Goal: Task Accomplishment & Management: Use online tool/utility

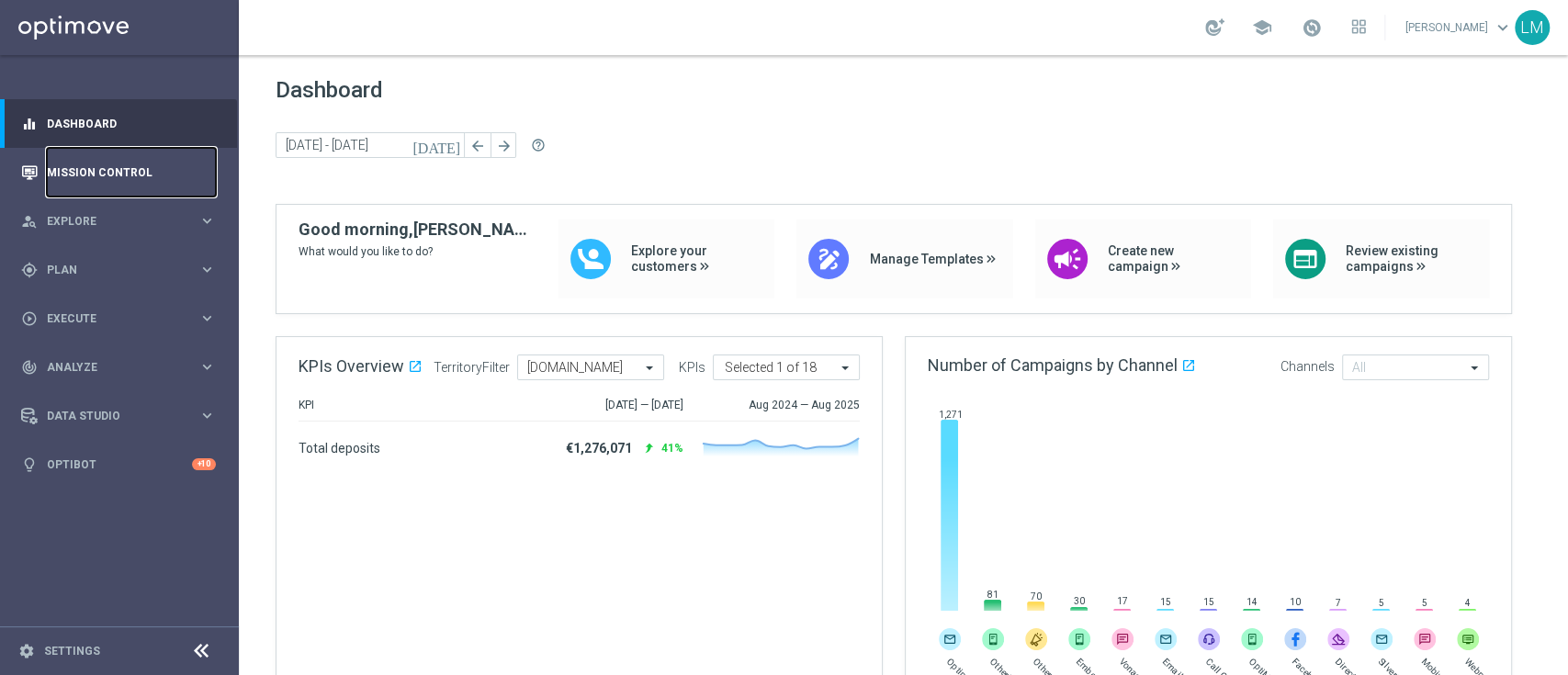
click at [78, 195] on link "Mission Control" at bounding box center [132, 172] width 169 height 49
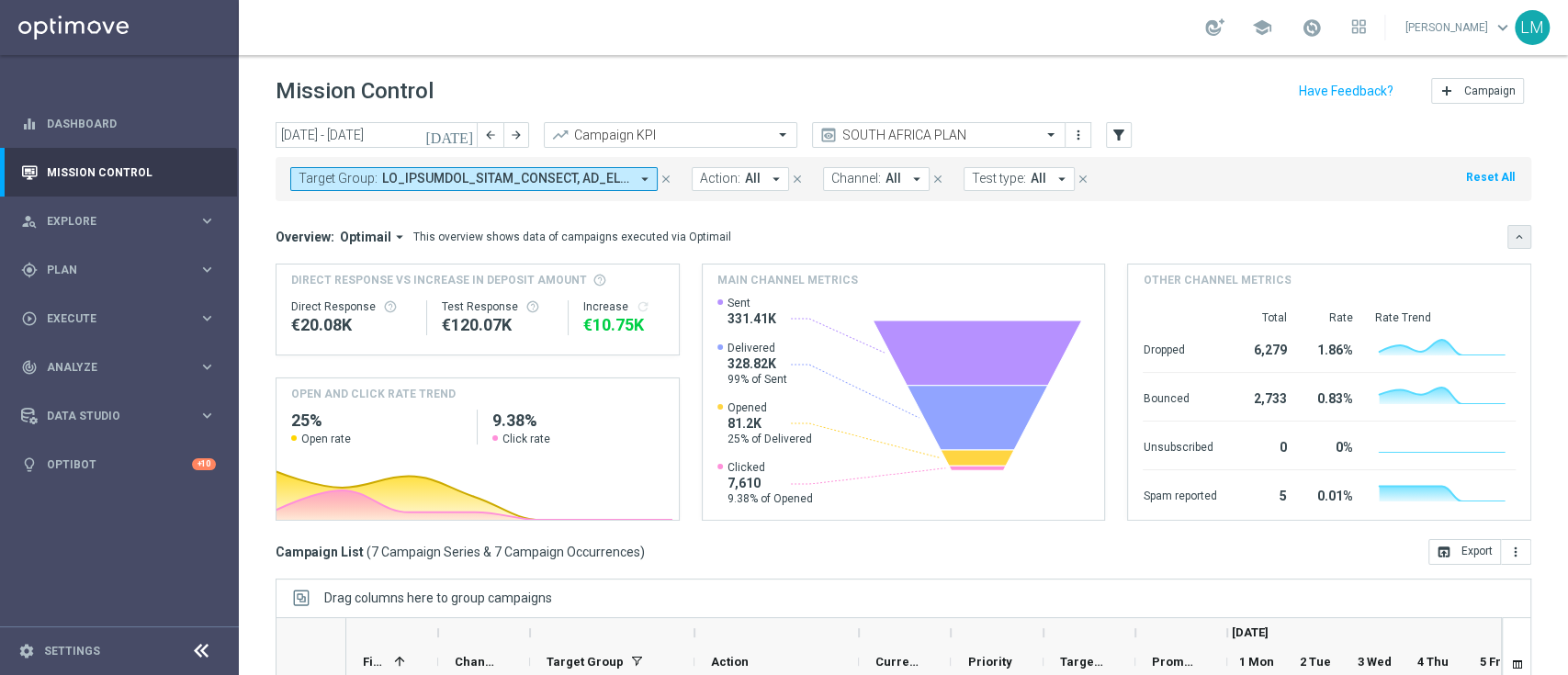
click at [1508, 227] on button "keyboard_arrow_down" at bounding box center [1519, 236] width 24 height 24
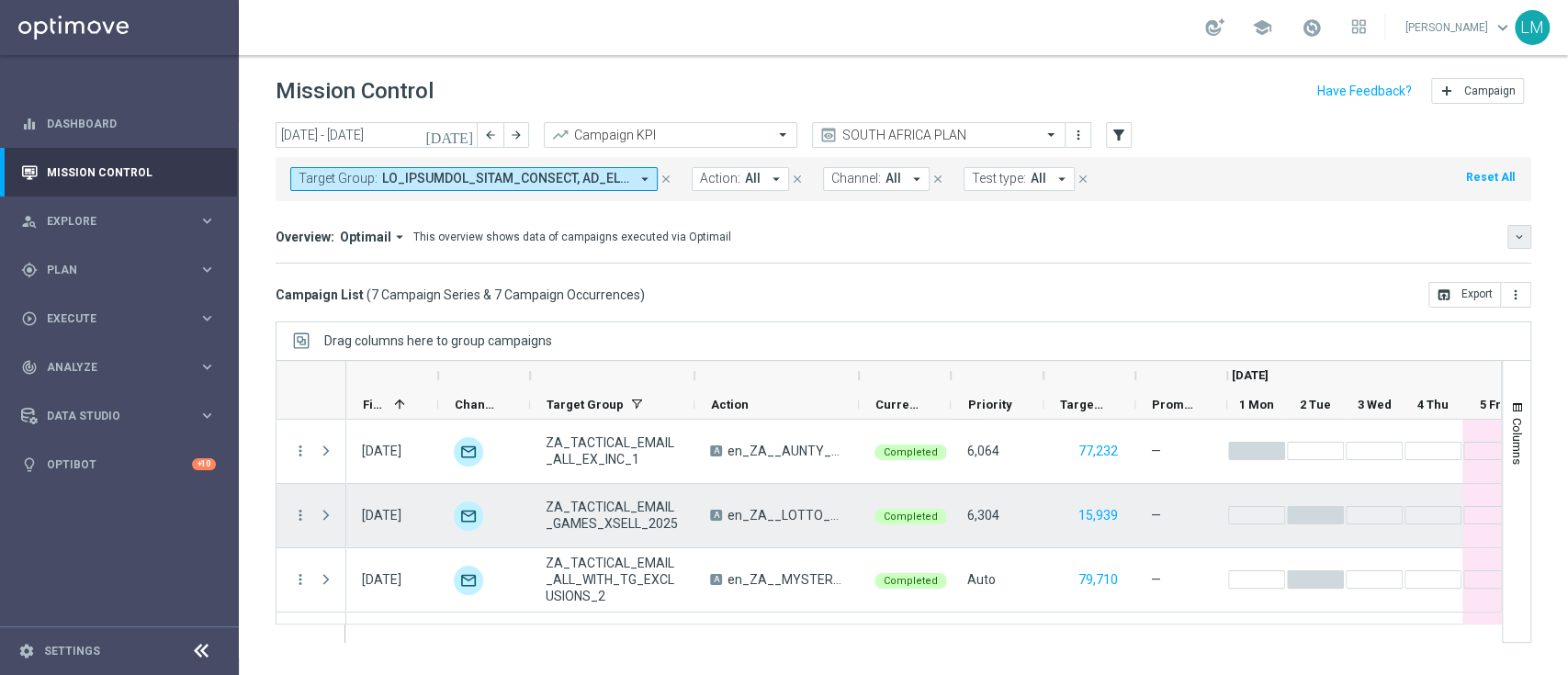
scroll to position [245, 0]
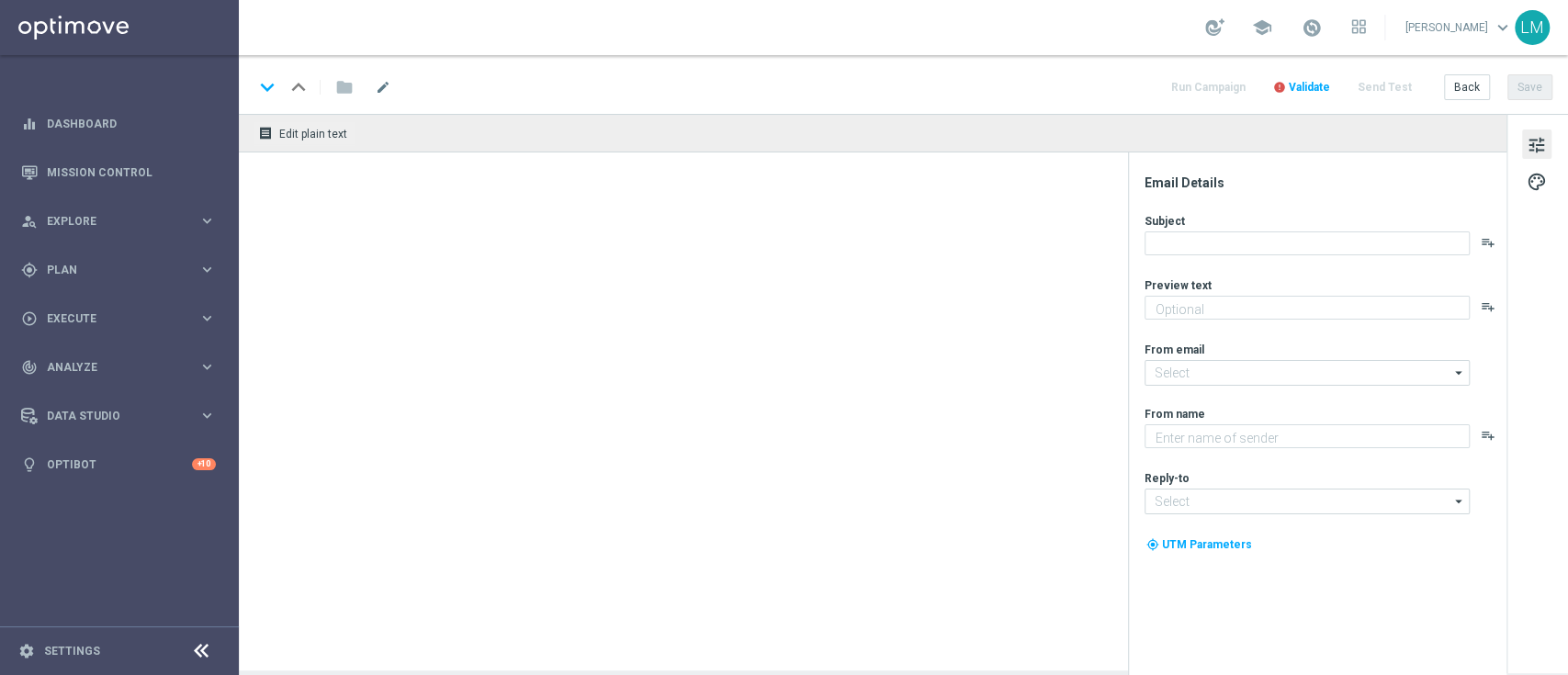
type textarea "It's an early start, so we're here with an early offer 👀"
type textarea "Lottoland"
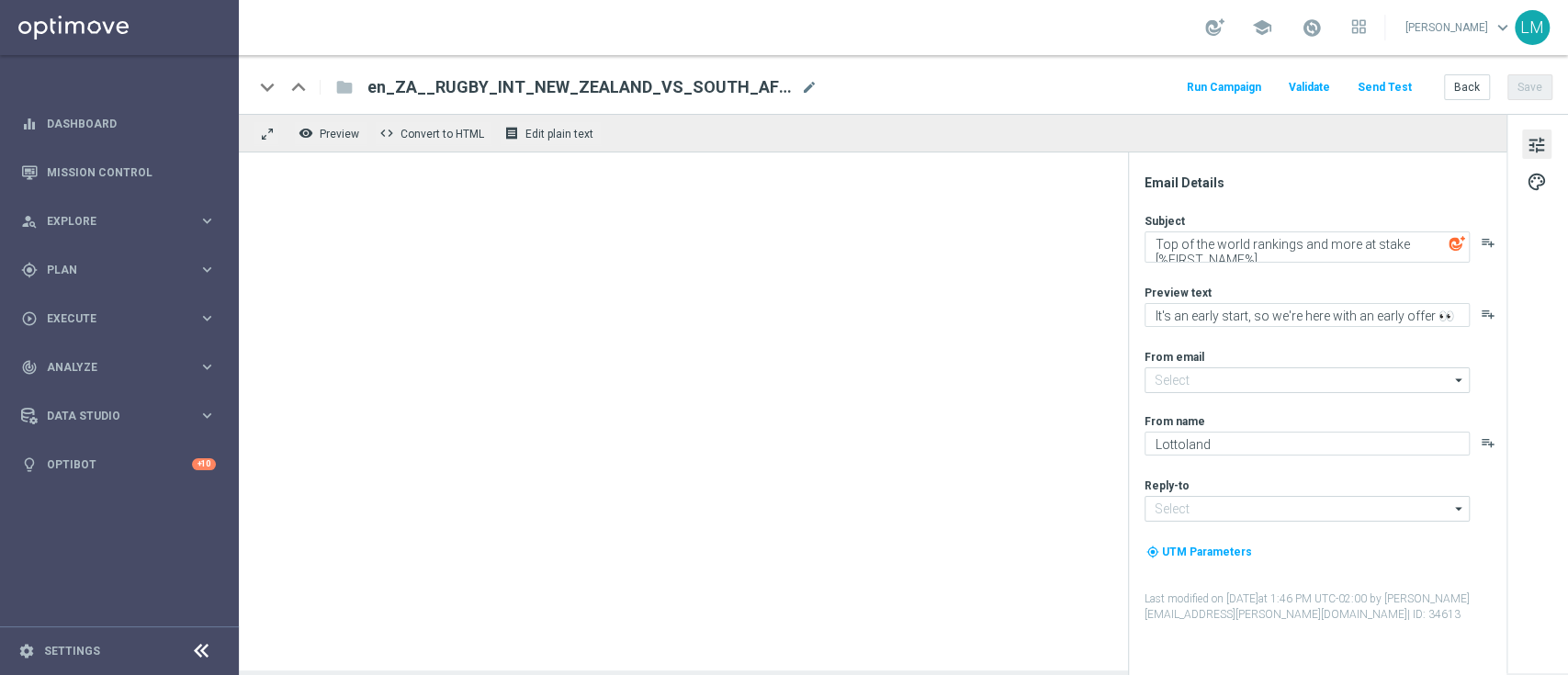
type input "[EMAIL_ADDRESS][DOMAIN_NAME]"
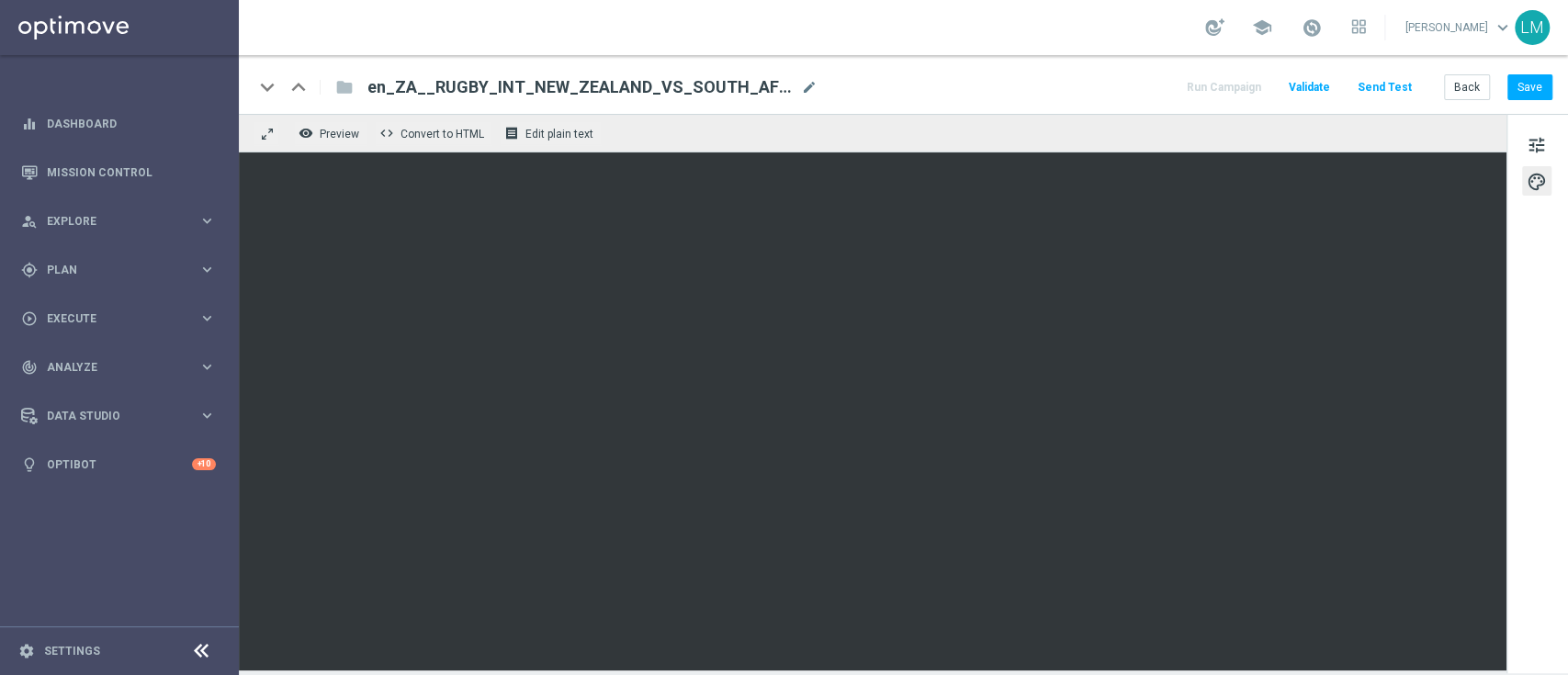
click at [1389, 83] on button "Send Test" at bounding box center [1386, 87] width 60 height 24
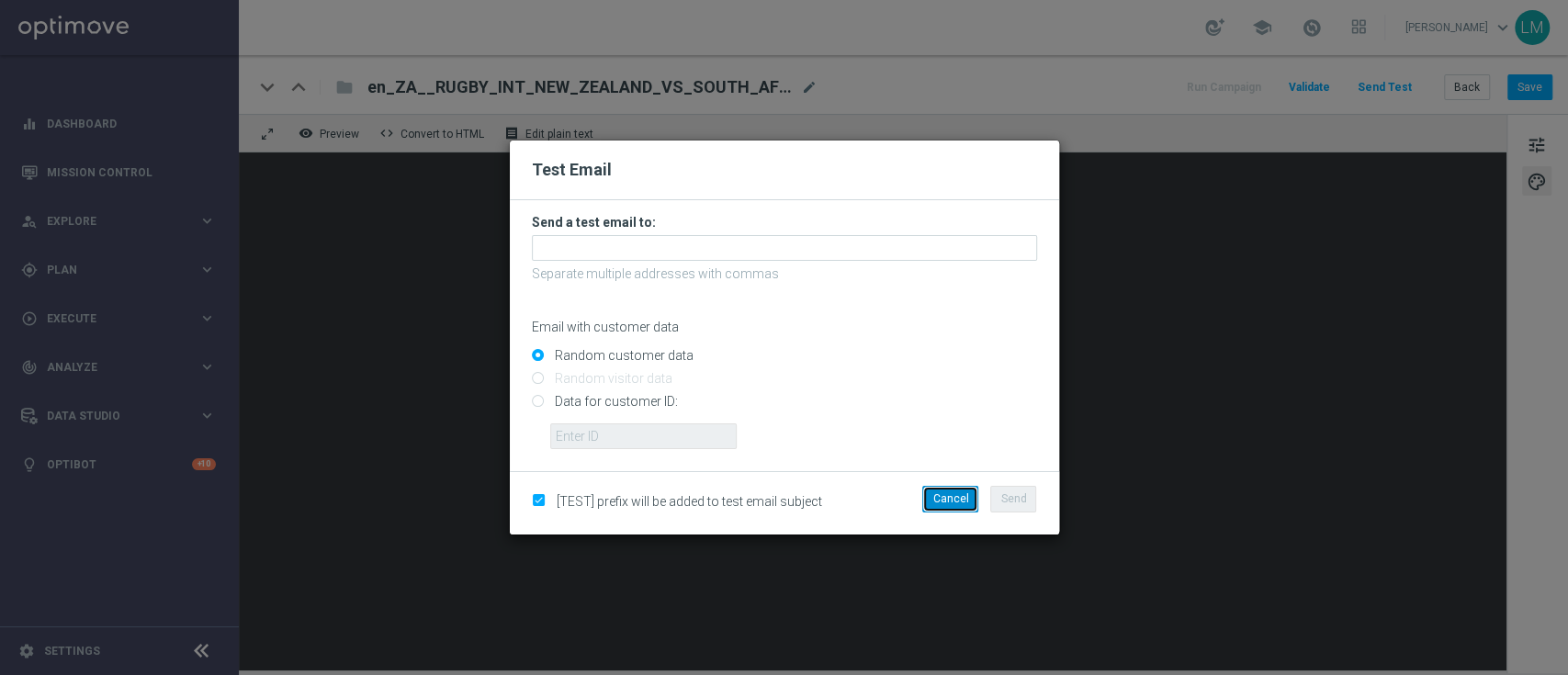
click at [941, 507] on button "Cancel" at bounding box center [950, 498] width 56 height 25
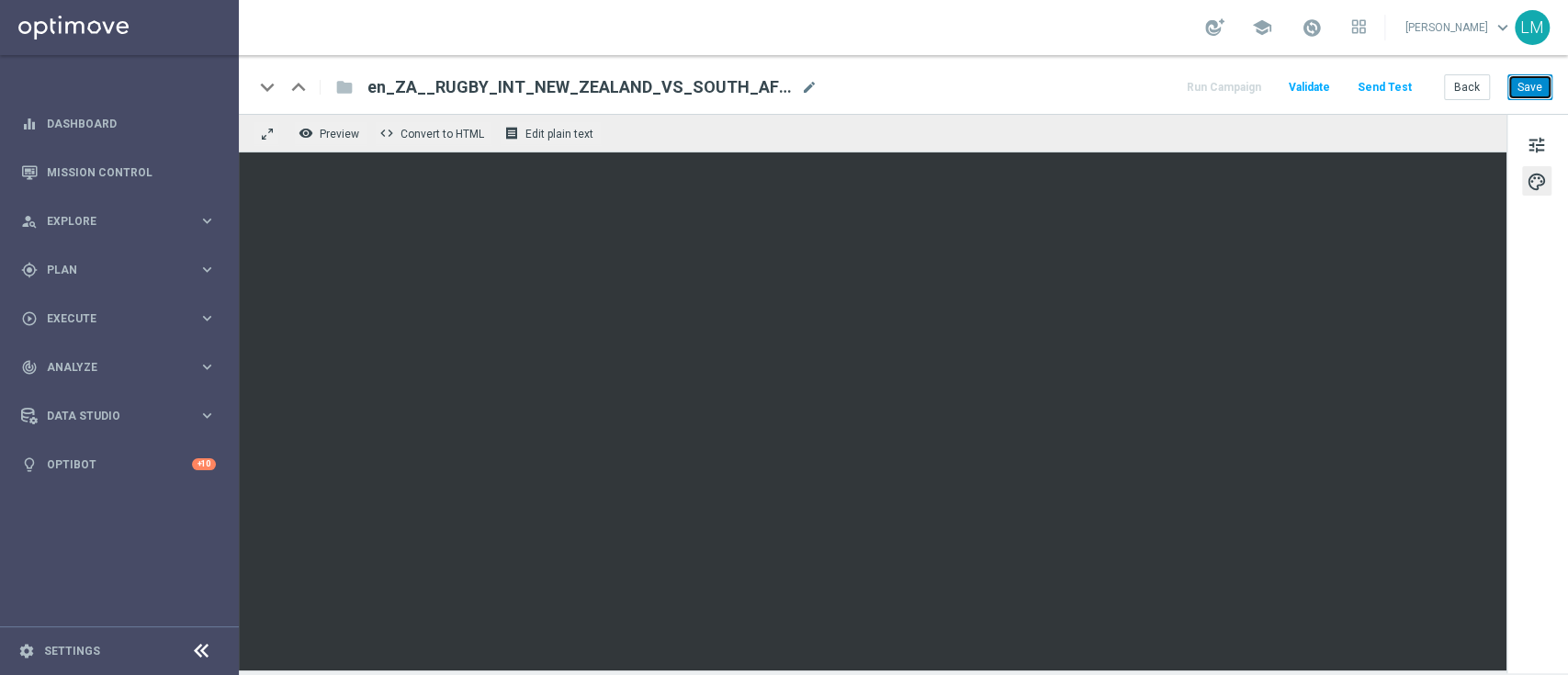
click at [1532, 83] on button "Save" at bounding box center [1530, 86] width 45 height 25
click at [1388, 79] on button "Send Test" at bounding box center [1386, 87] width 60 height 24
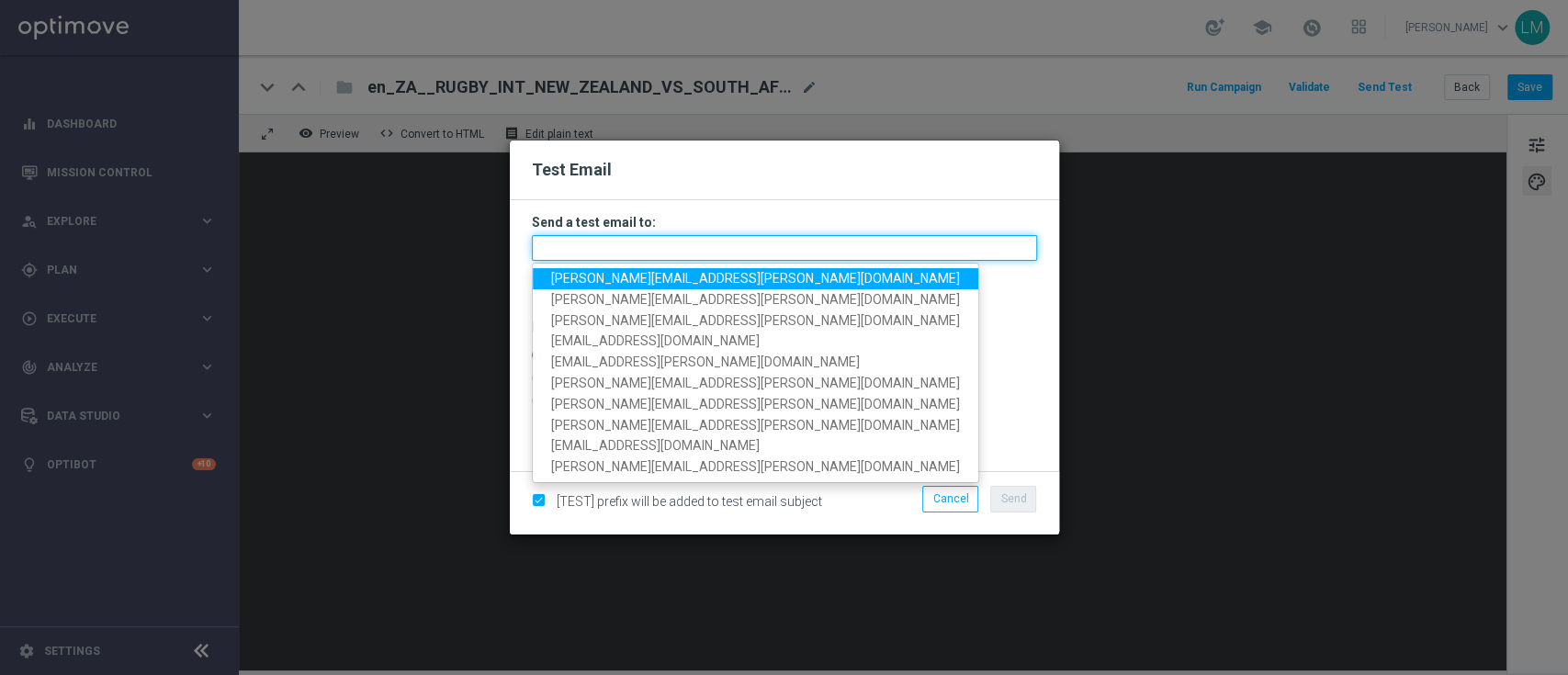
click at [540, 243] on input "text" at bounding box center [785, 247] width 506 height 25
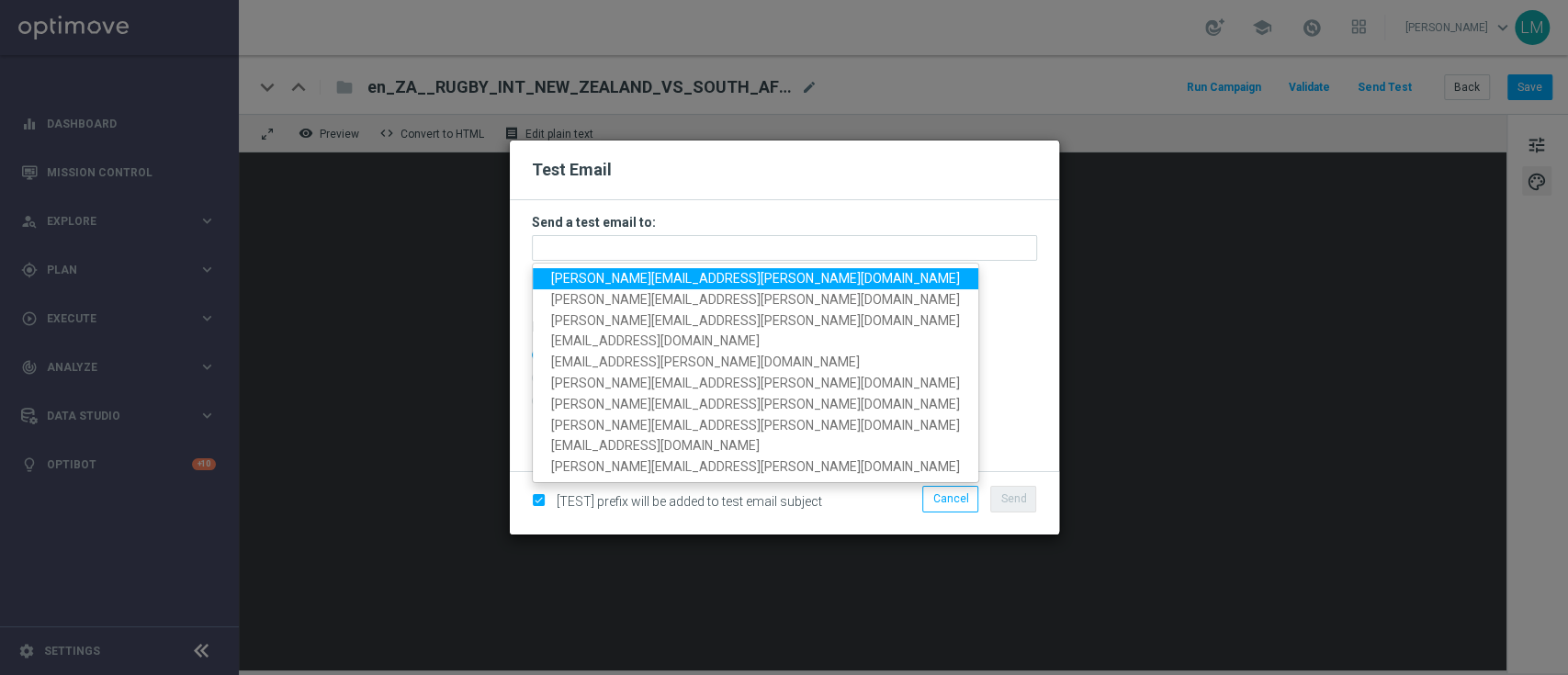
click at [567, 271] on span "[PERSON_NAME][EMAIL_ADDRESS][PERSON_NAME][DOMAIN_NAME]" at bounding box center [755, 278] width 409 height 15
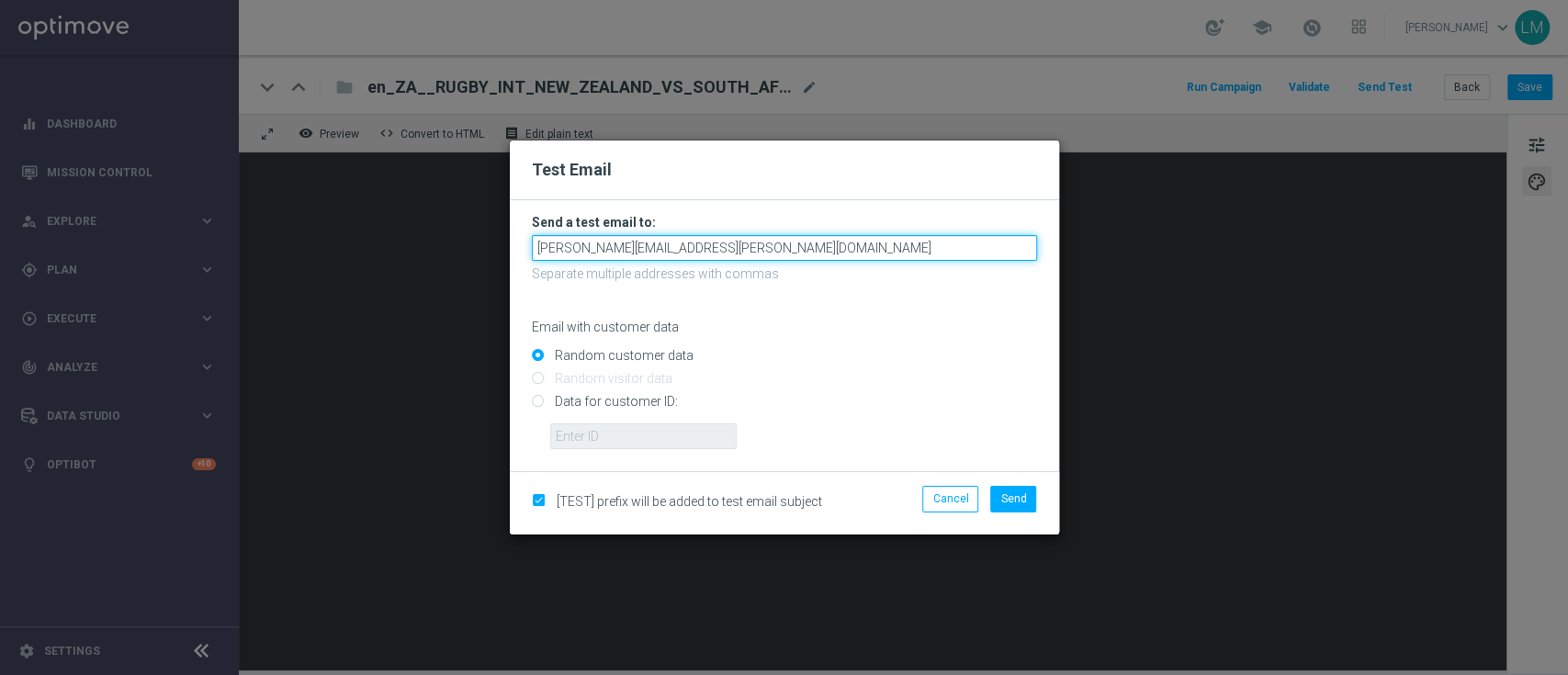
click at [719, 254] on input "[PERSON_NAME][EMAIL_ADDRESS][PERSON_NAME][DOMAIN_NAME]" at bounding box center [785, 247] width 506 height 25
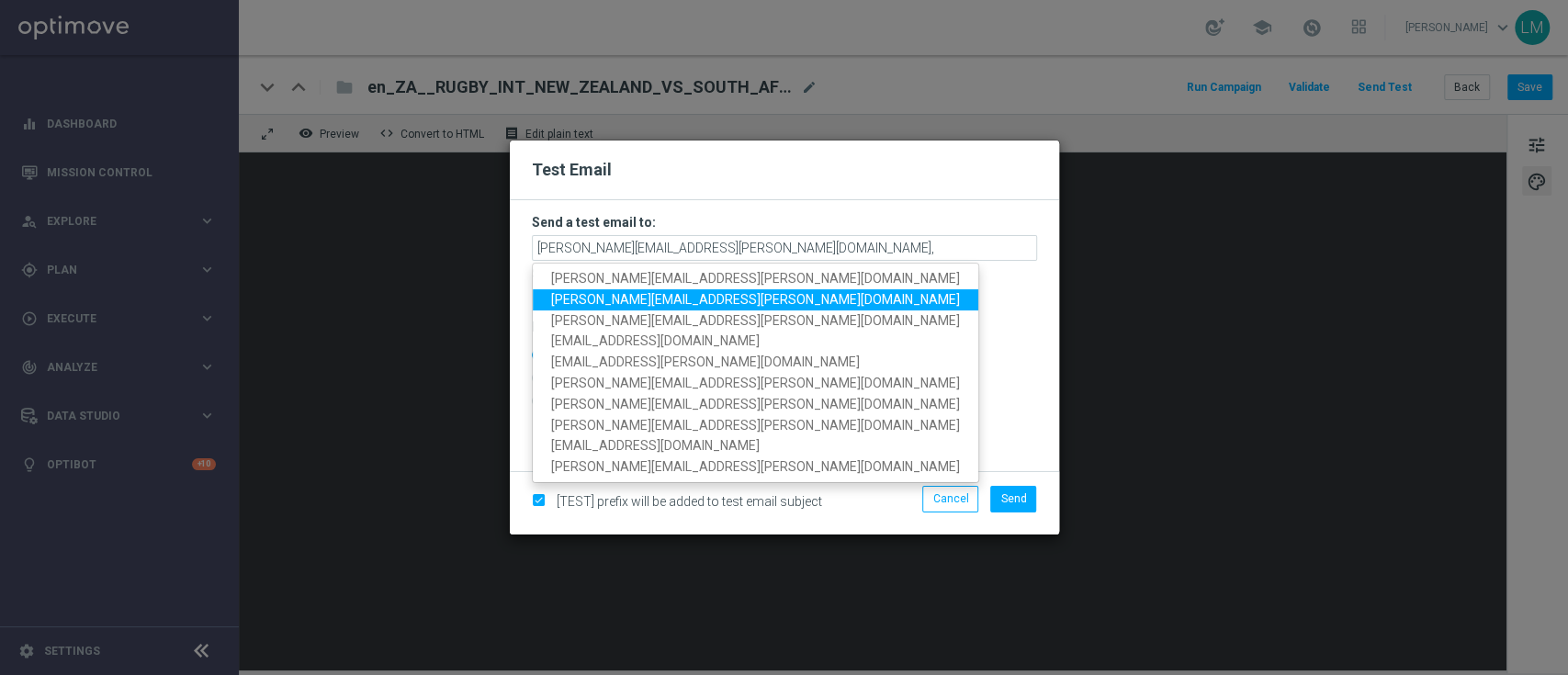
click at [679, 300] on span "[PERSON_NAME][EMAIL_ADDRESS][PERSON_NAME][DOMAIN_NAME]" at bounding box center [755, 300] width 409 height 15
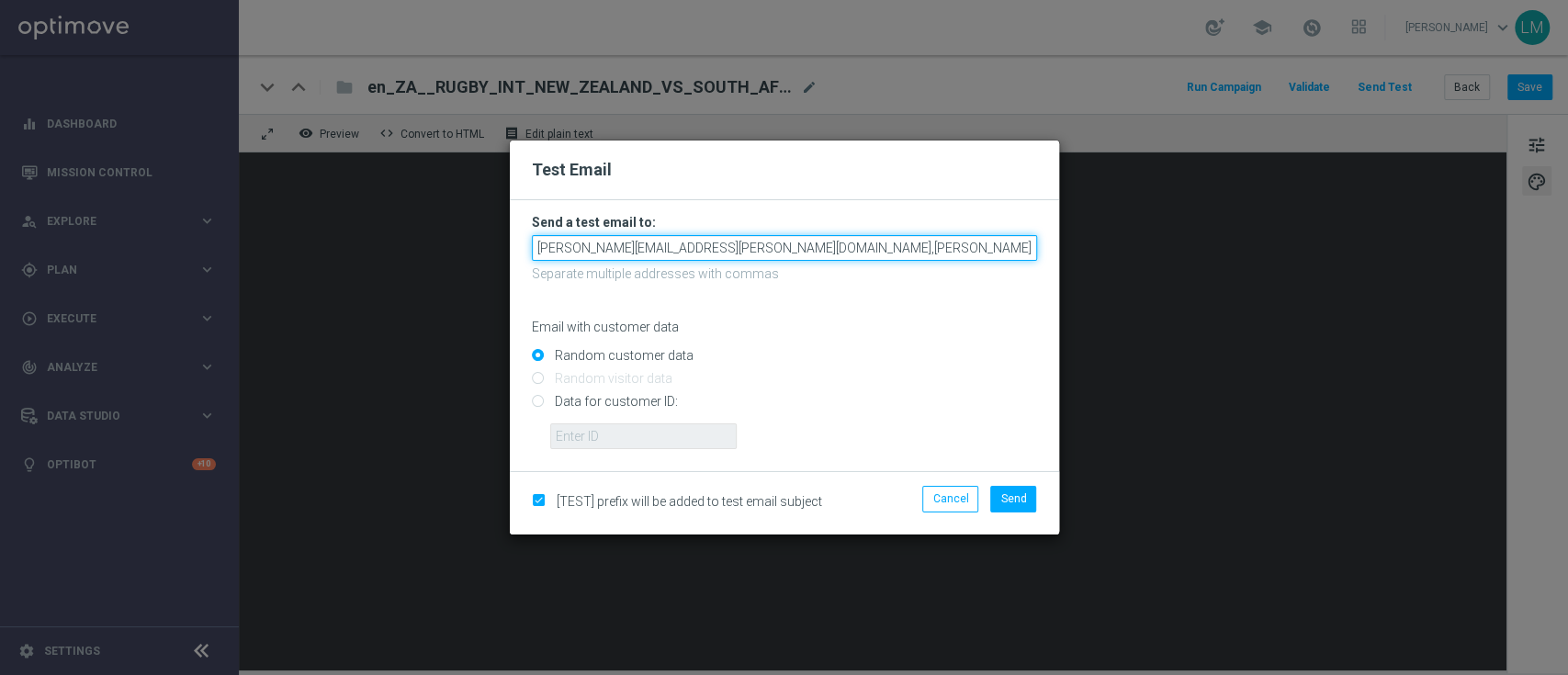
click at [925, 244] on input "[PERSON_NAME][EMAIL_ADDRESS][PERSON_NAME][DOMAIN_NAME],[PERSON_NAME][DOMAIN_NAM…" at bounding box center [785, 247] width 506 height 25
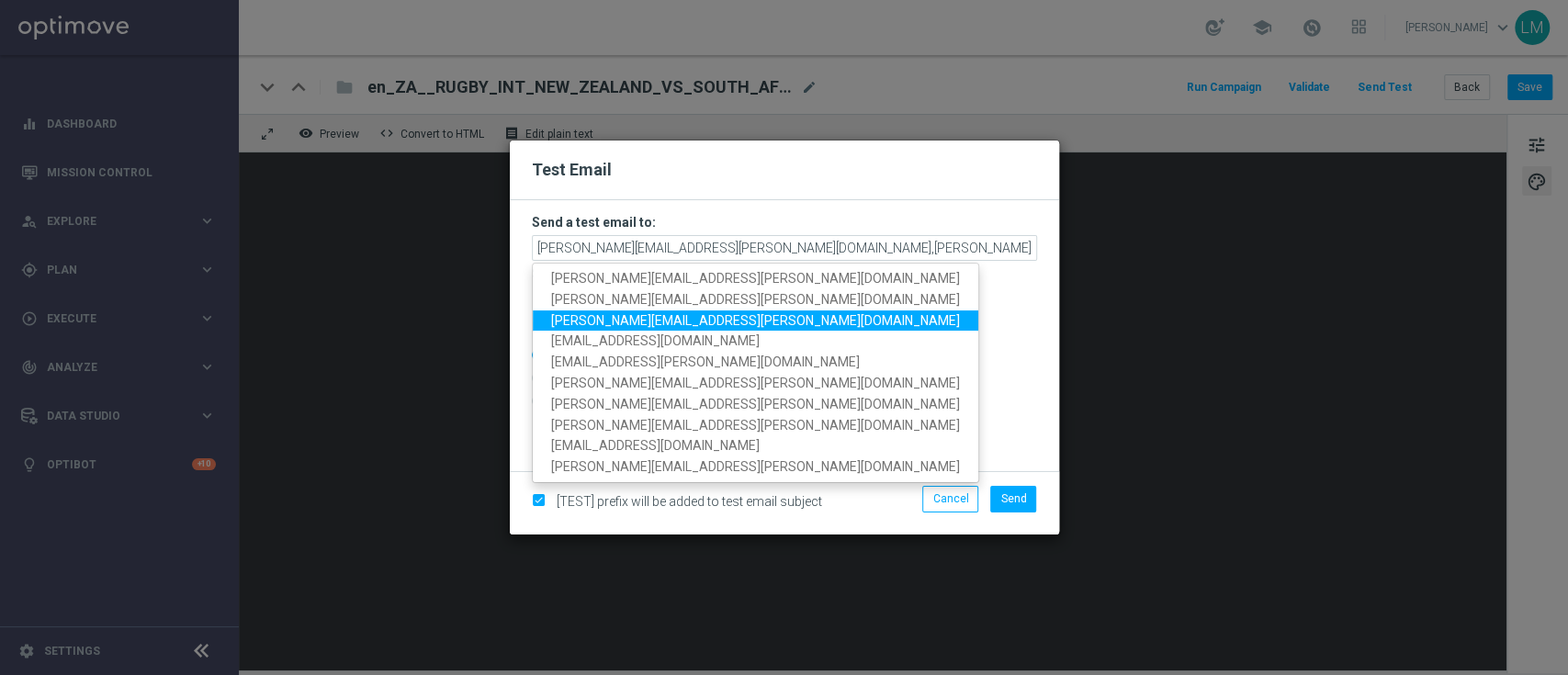
click at [663, 326] on span "[PERSON_NAME][EMAIL_ADDRESS][PERSON_NAME][DOMAIN_NAME]" at bounding box center [755, 321] width 409 height 15
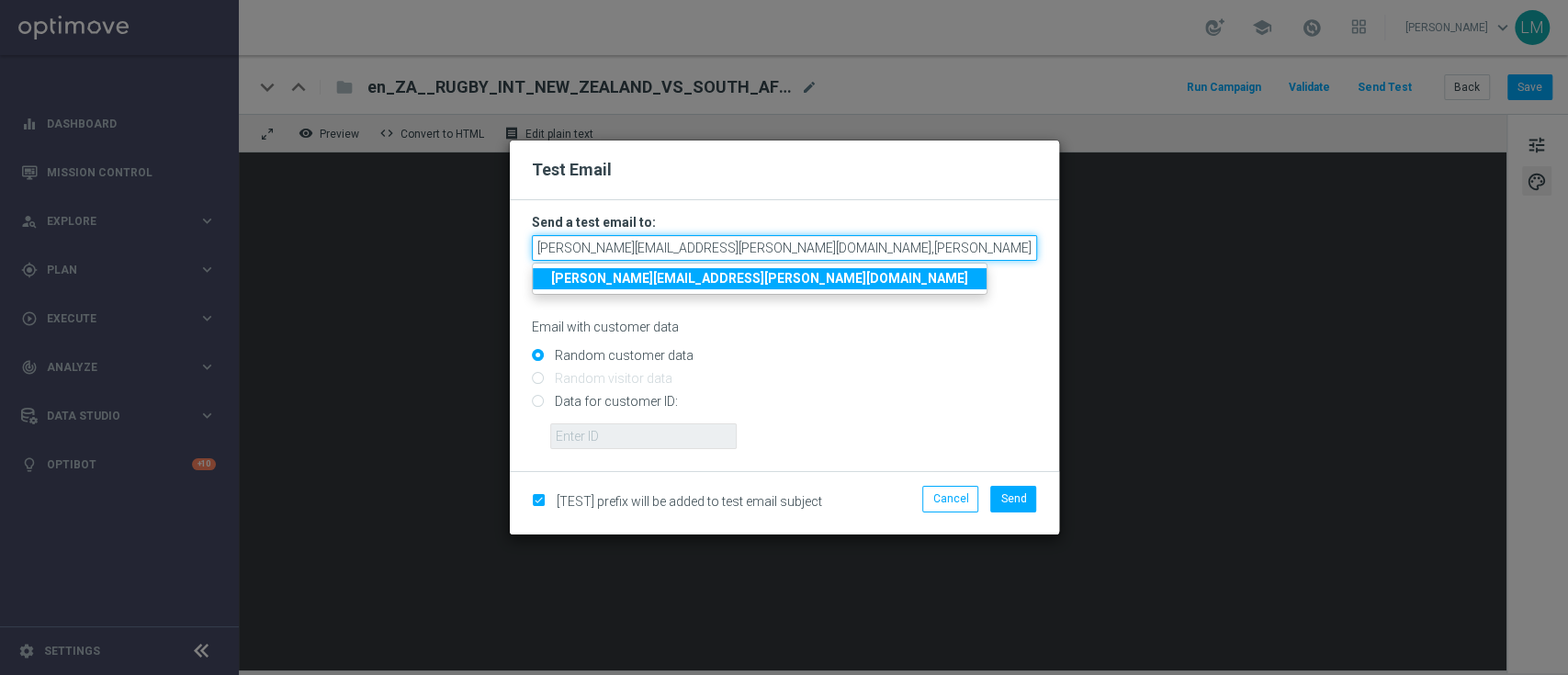
scroll to position [0, 6]
drag, startPoint x: 1011, startPoint y: 245, endPoint x: 1061, endPoint y: 243, distance: 50.0
click at [1061, 243] on modal-container "Test Email Send a test email to: [PERSON_NAME][EMAIL_ADDRESS][PERSON_NAME][DOMA…" at bounding box center [784, 338] width 1568 height 675
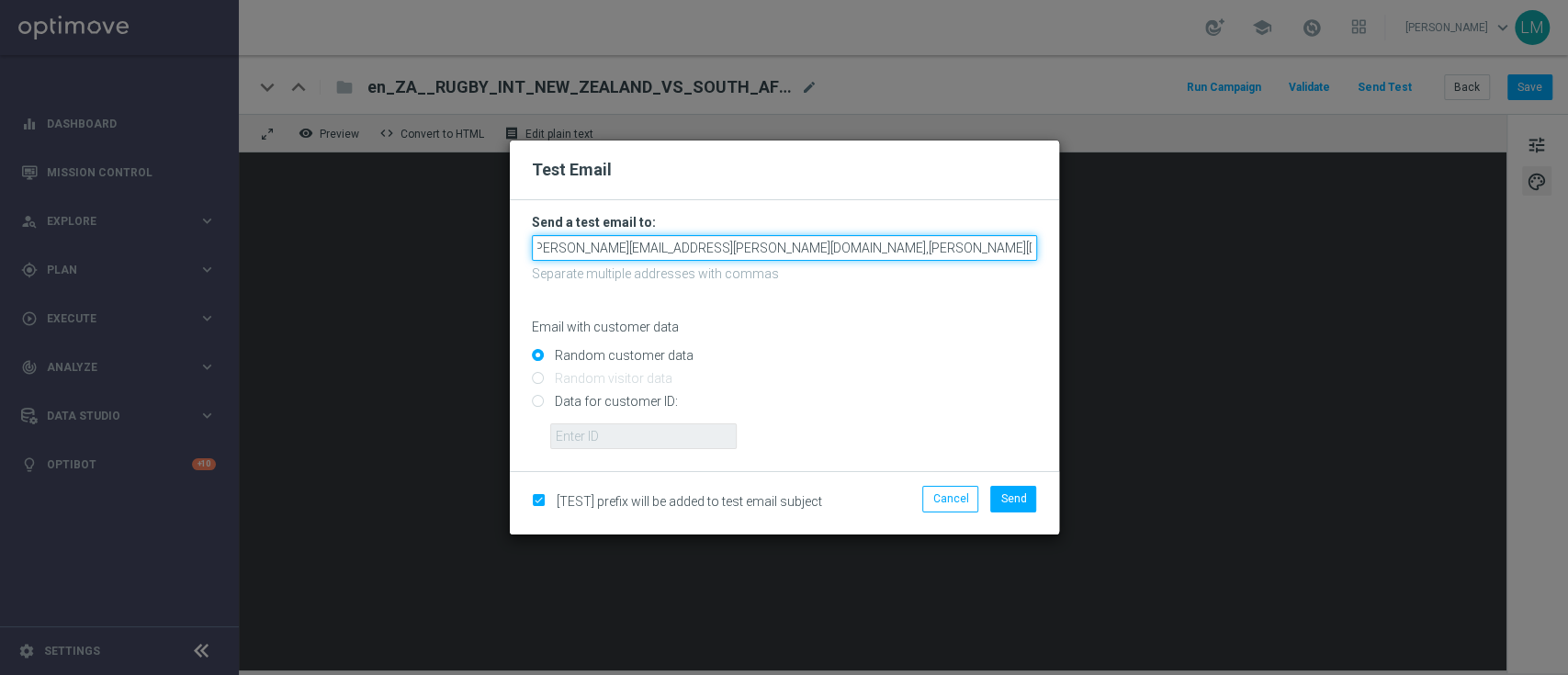
click at [1033, 251] on input "[PERSON_NAME][EMAIL_ADDRESS][PERSON_NAME][DOMAIN_NAME],[PERSON_NAME][DOMAIN_NAM…" at bounding box center [785, 247] width 506 height 25
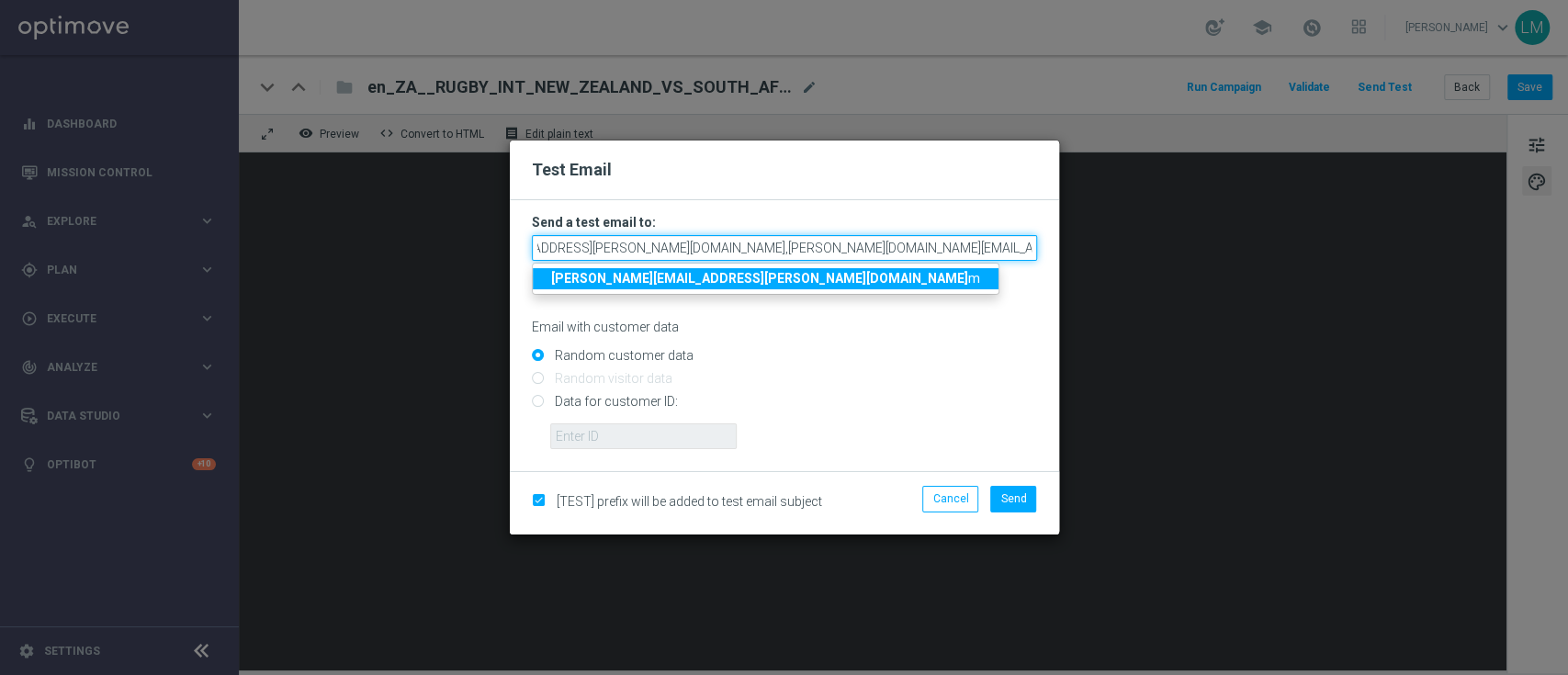
scroll to position [0, 157]
type input "[PERSON_NAME][EMAIL_ADDRESS][PERSON_NAME][DOMAIN_NAME],[PERSON_NAME][DOMAIN_NAM…"
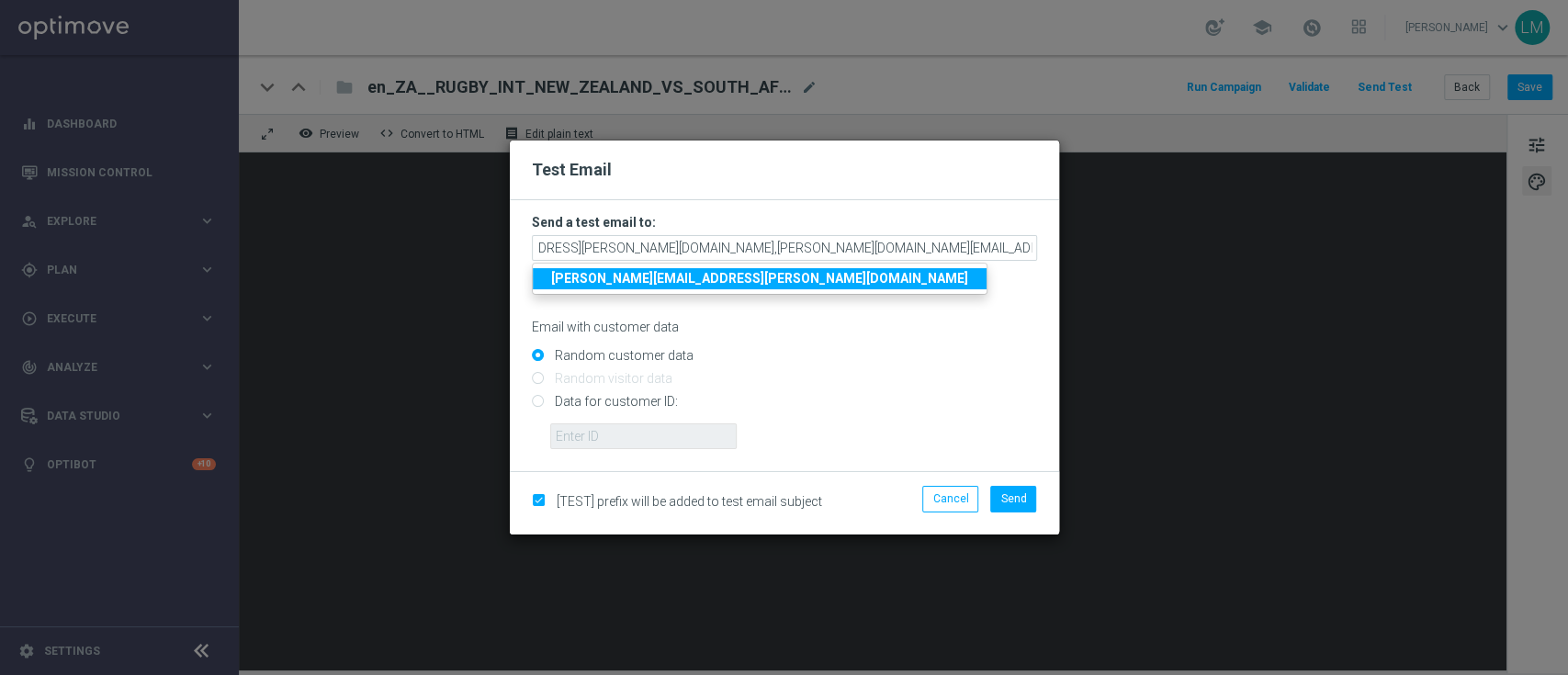
scroll to position [0, 0]
click at [610, 401] on input "Data for customer ID:" at bounding box center [785, 409] width 506 height 25
radio input "true"
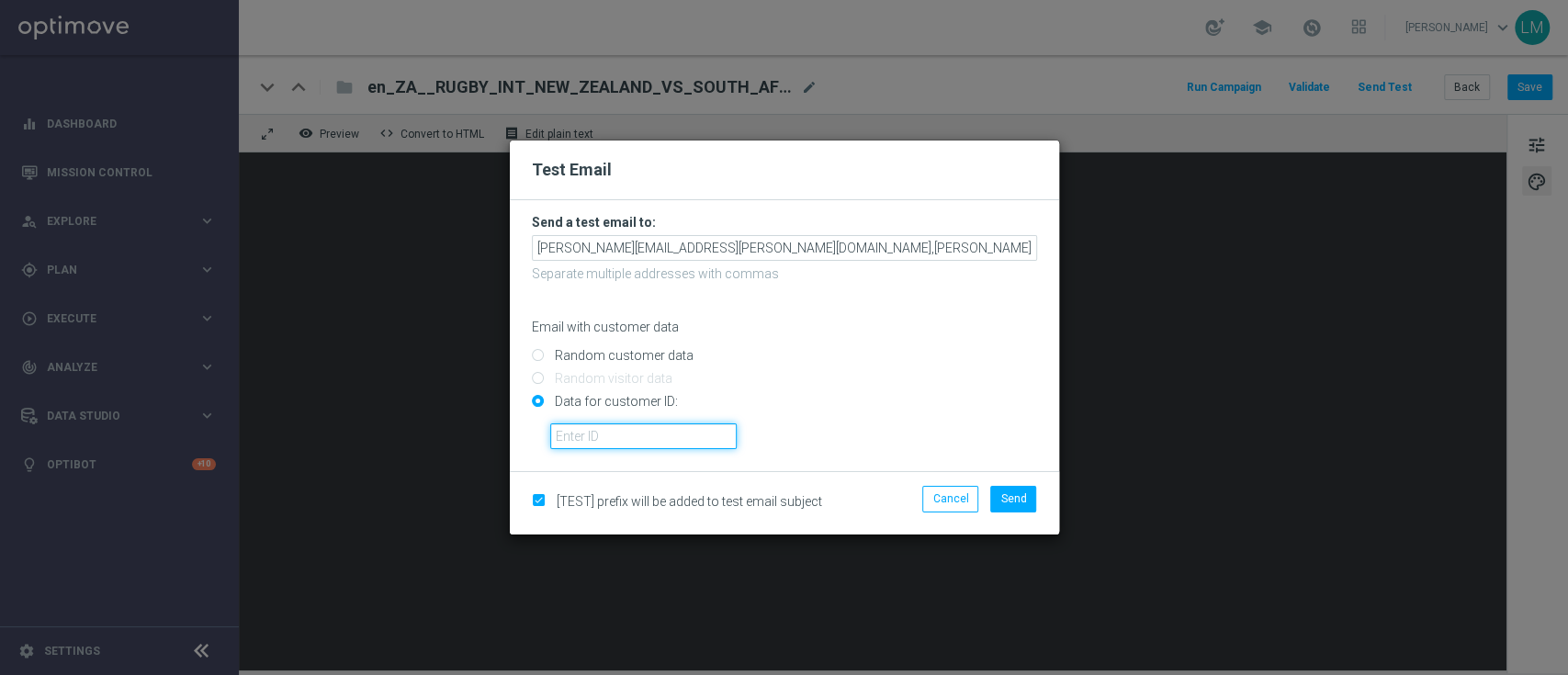
click at [638, 433] on input "text" at bounding box center [643, 436] width 186 height 25
type input "10505907"
click at [1001, 504] on span "Send" at bounding box center [1012, 499] width 25 height 13
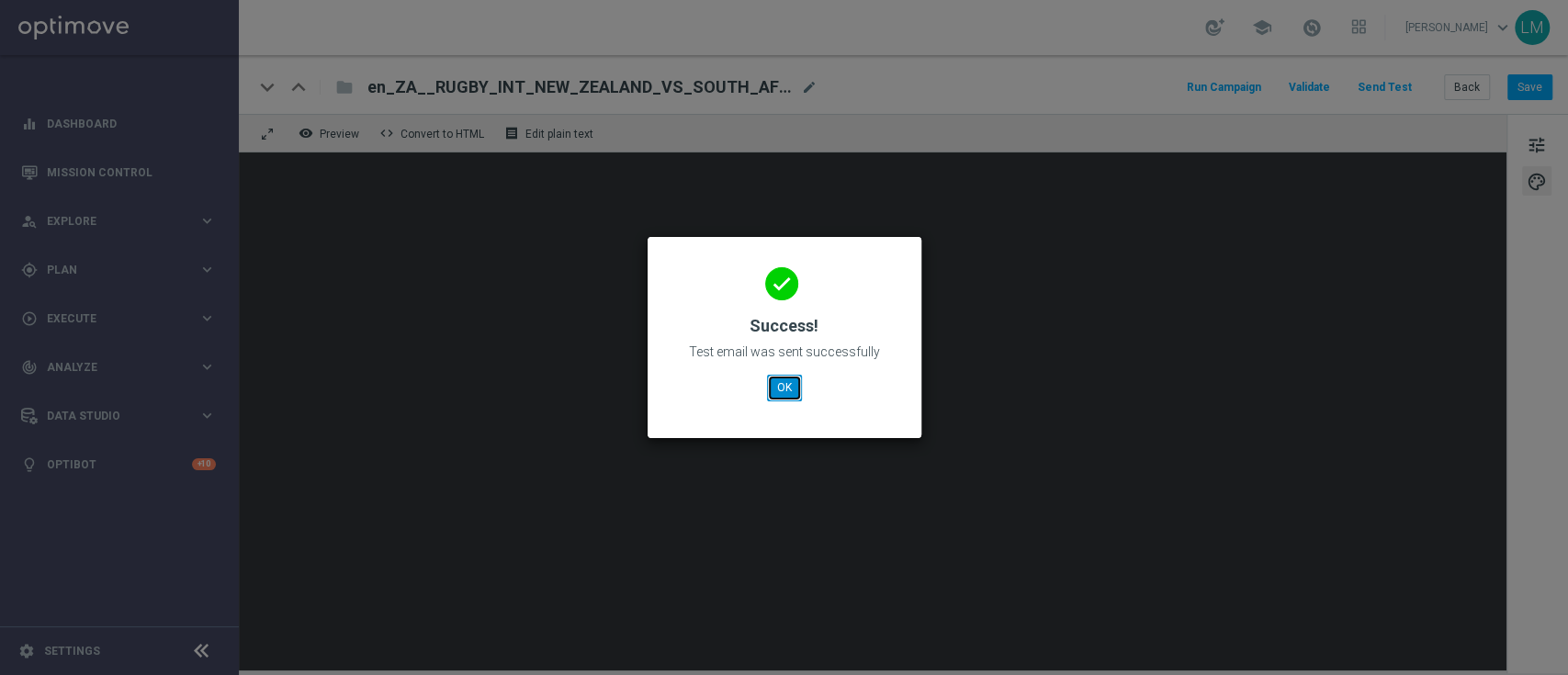
click at [792, 386] on button "OK" at bounding box center [784, 387] width 35 height 25
